Goal: Find specific page/section: Find specific page/section

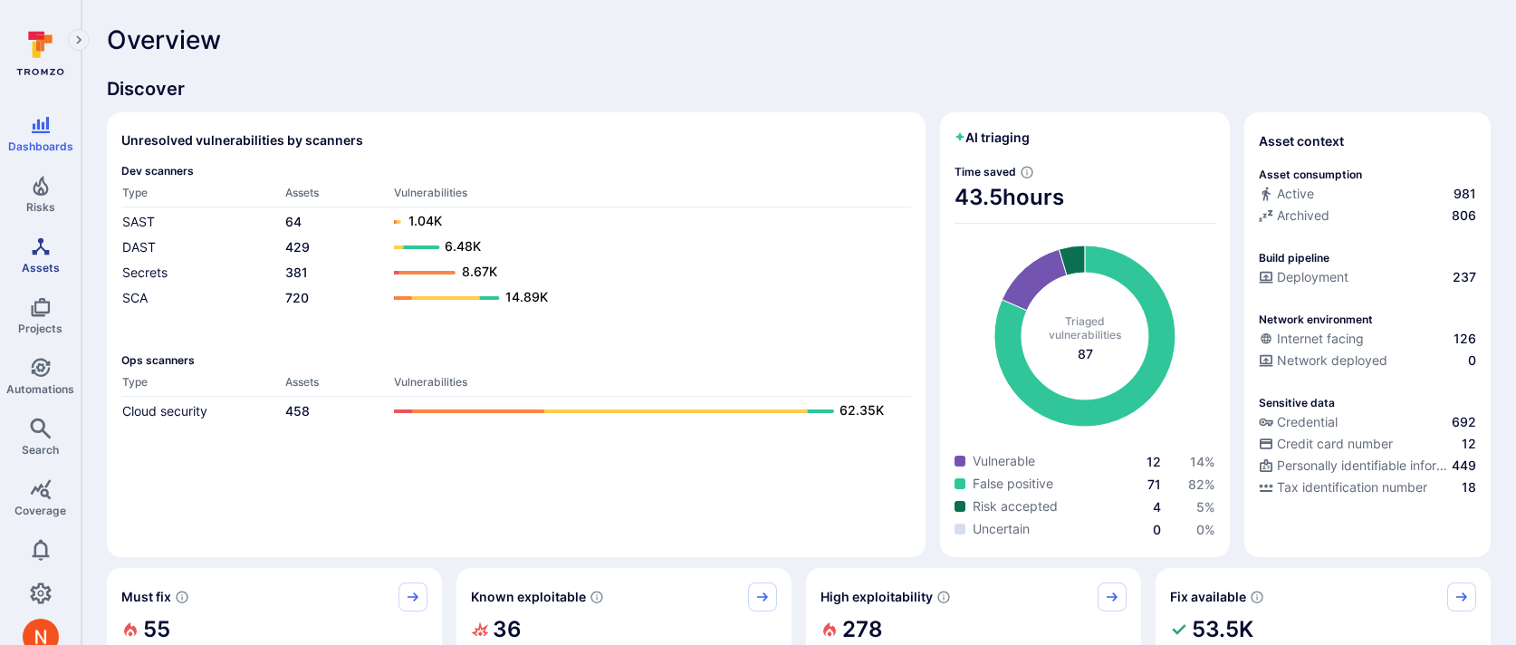
click at [37, 253] on icon "Assets" at bounding box center [41, 246] width 22 height 22
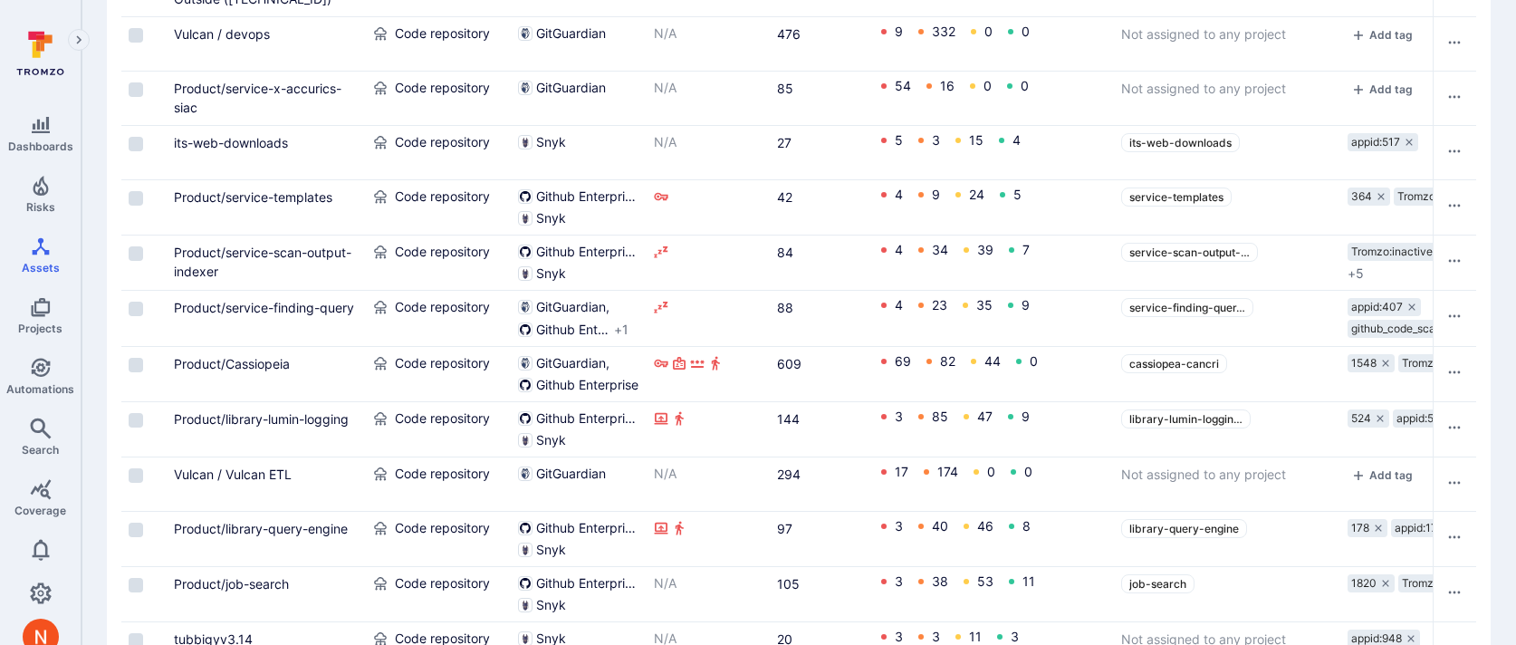
scroll to position [260, 0]
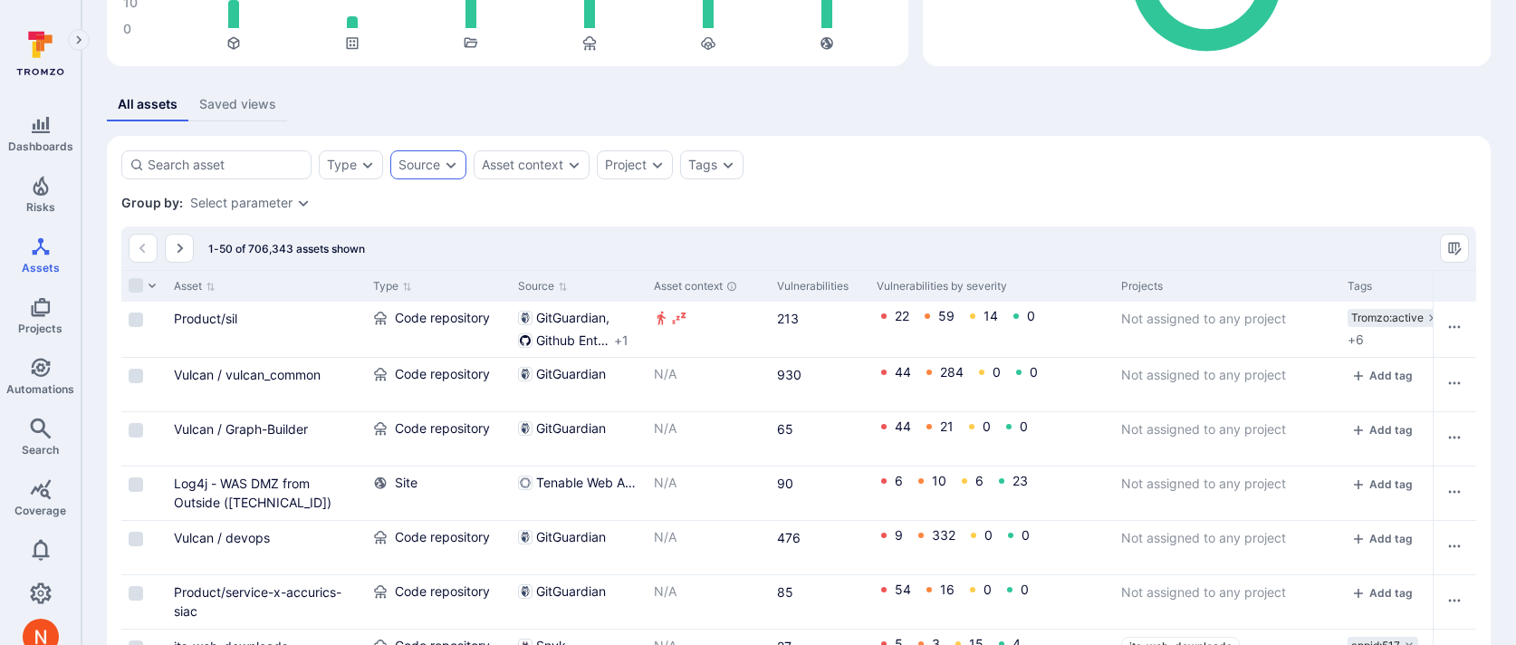
click at [418, 164] on div "Source" at bounding box center [419, 165] width 42 height 14
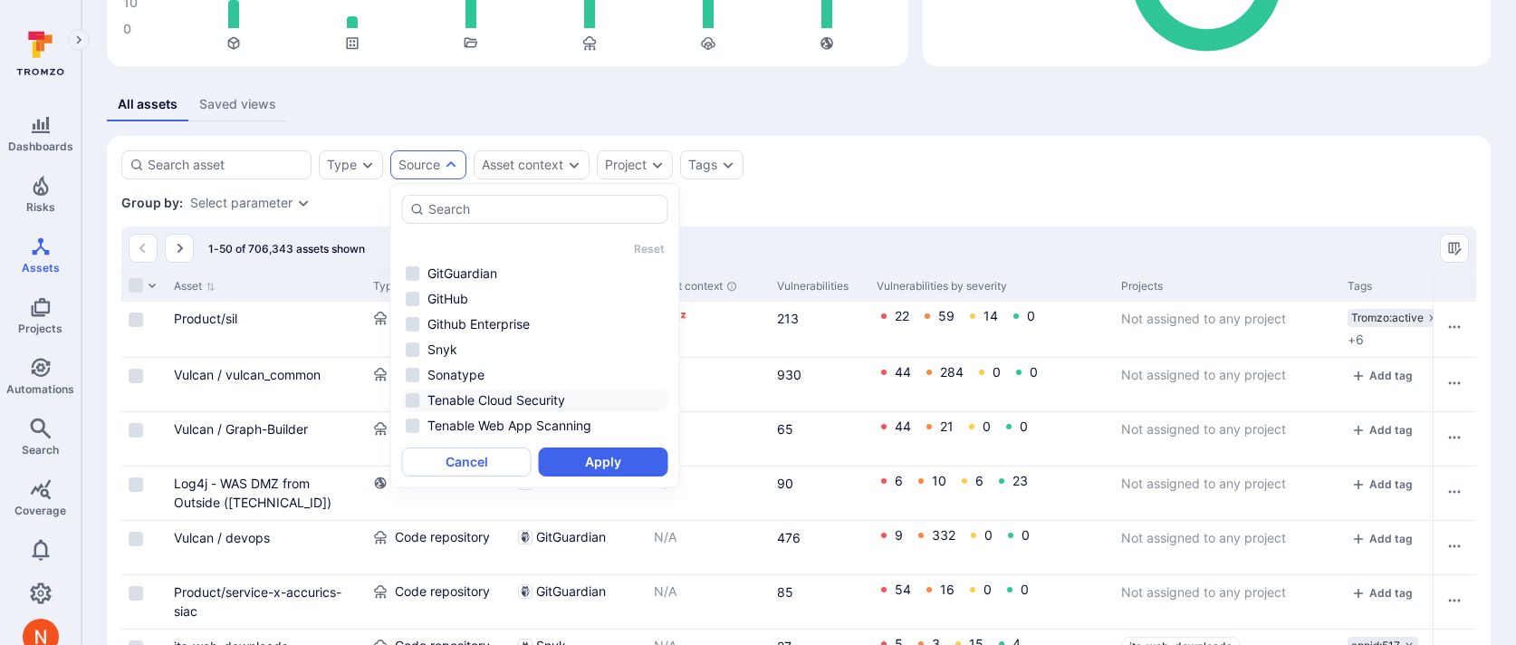
click at [470, 406] on li "Tenable Cloud Security" at bounding box center [535, 400] width 266 height 22
click at [599, 466] on button "Apply" at bounding box center [603, 461] width 129 height 29
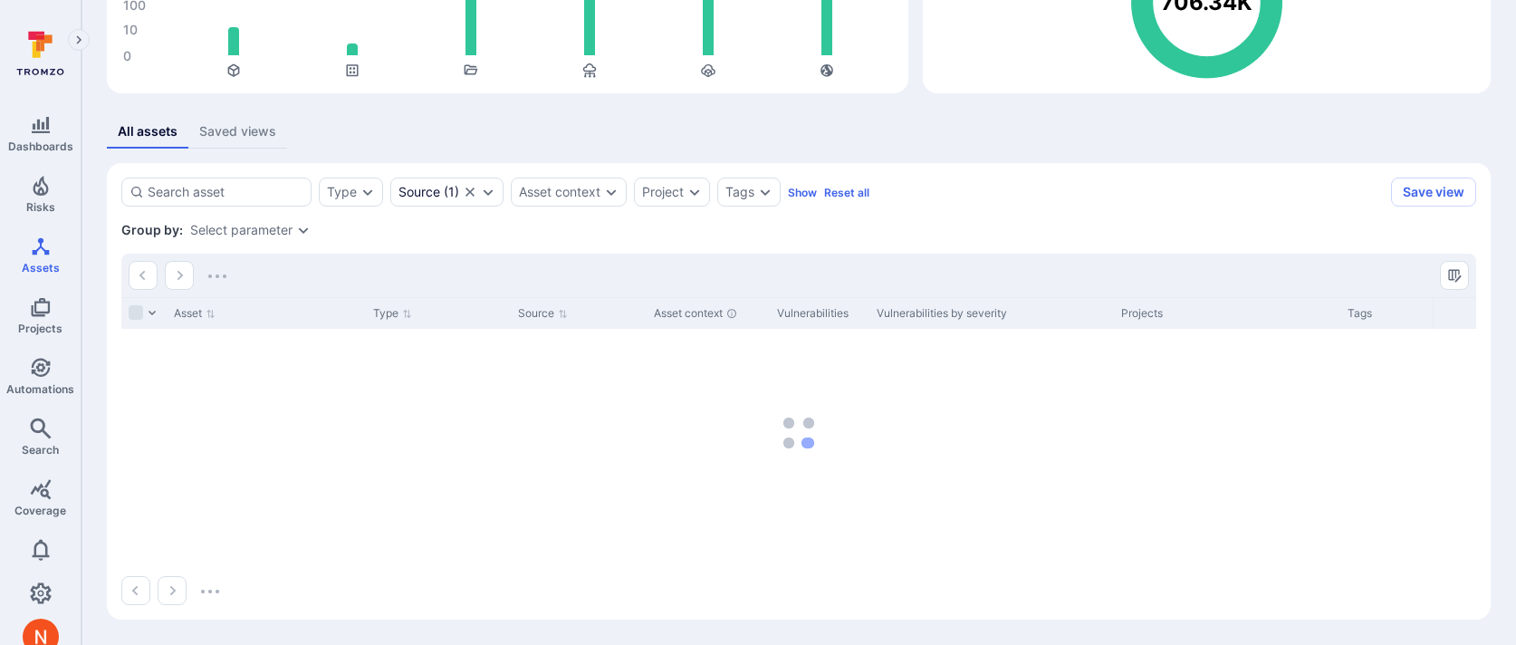
scroll to position [233, 0]
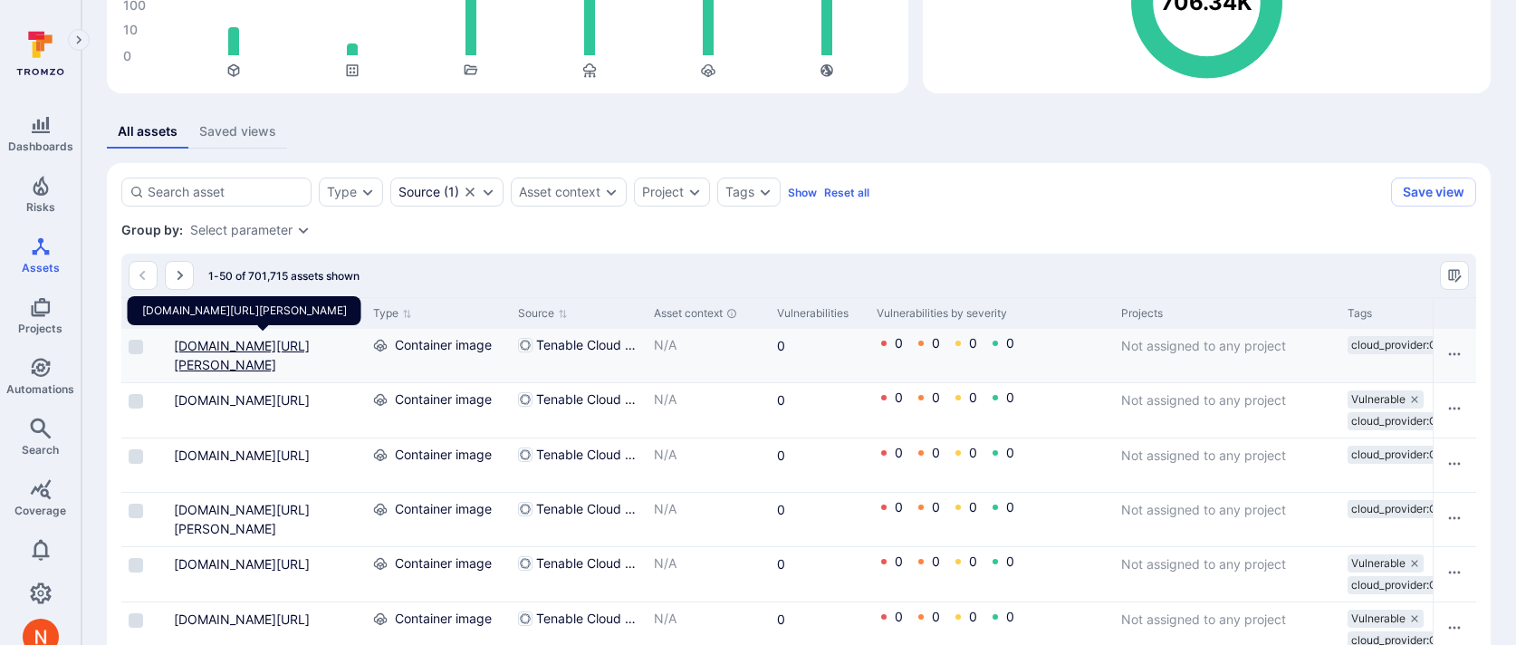
click at [211, 363] on link "europe-west3-artifactregistry.gcr.io/gke-release/gke-release/k8s-dns-kube-dns" at bounding box center [242, 355] width 136 height 34
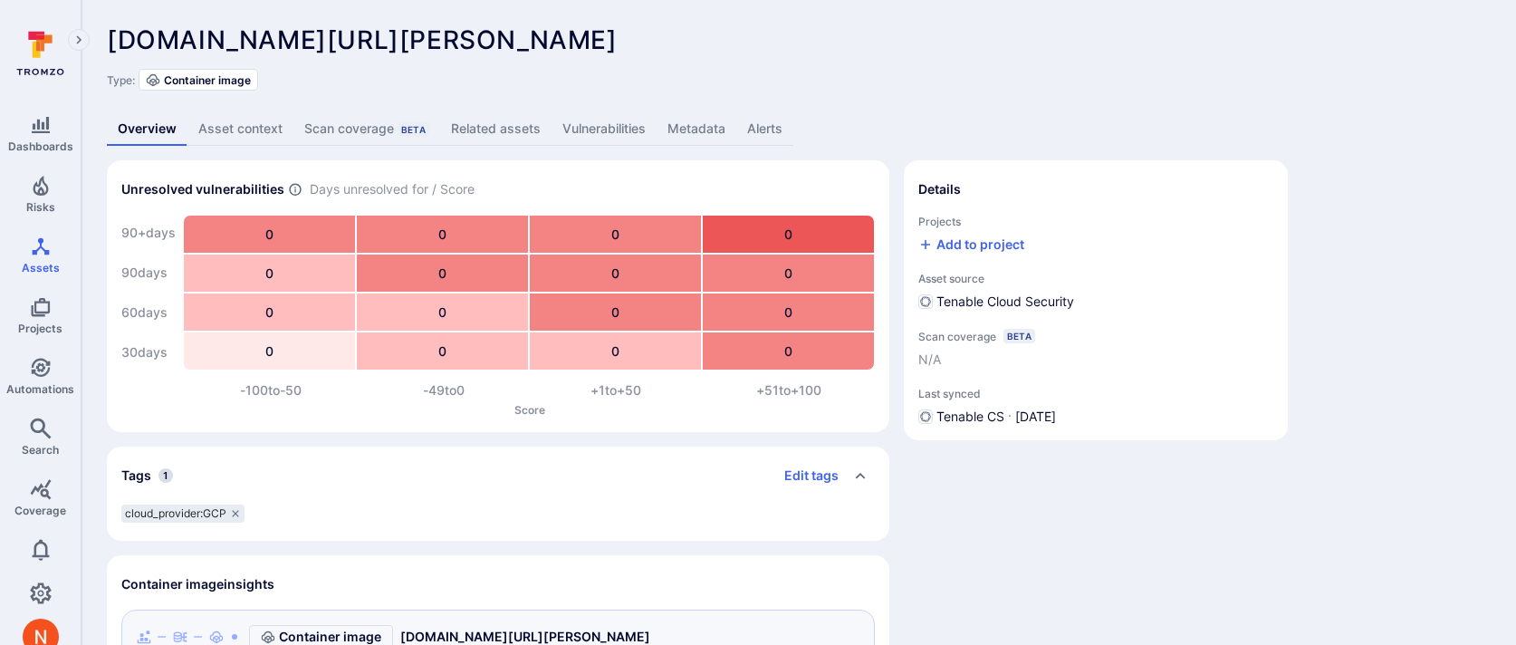
click at [692, 123] on link "Metadata" at bounding box center [696, 128] width 80 height 33
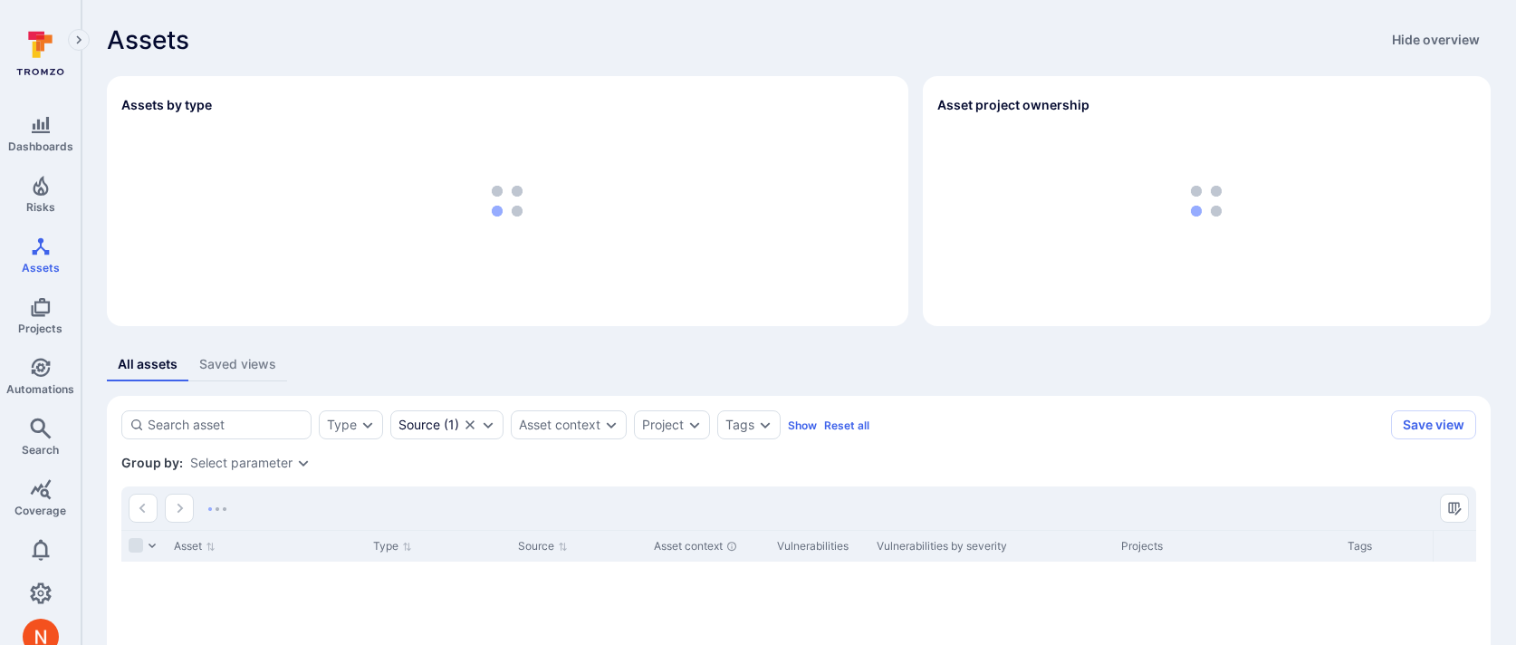
scroll to position [233, 0]
